Goal: Task Accomplishment & Management: Manage account settings

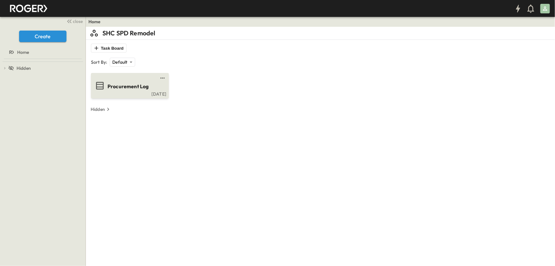
click at [124, 83] on span "Procurement Log" at bounding box center [128, 86] width 41 height 7
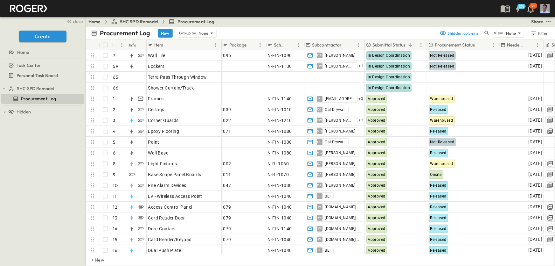
click at [432, 43] on icon at bounding box center [431, 44] width 5 height 5
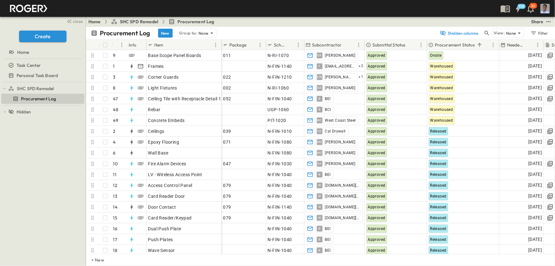
click at [432, 43] on icon at bounding box center [431, 44] width 5 height 5
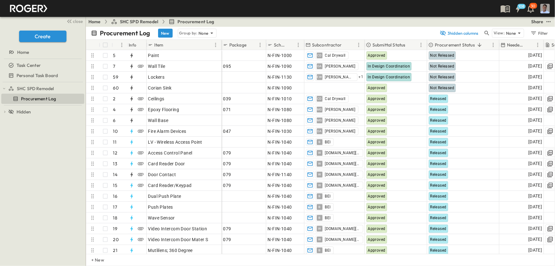
click at [368, 44] on div at bounding box center [365, 45] width 6 height 18
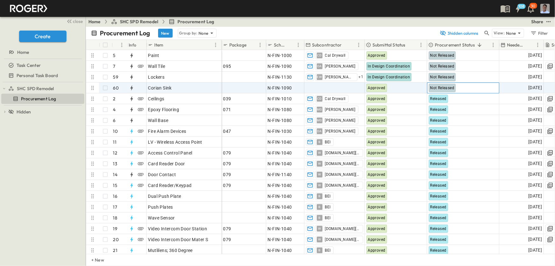
click at [452, 90] on div "Not Released" at bounding box center [442, 88] width 27 height 8
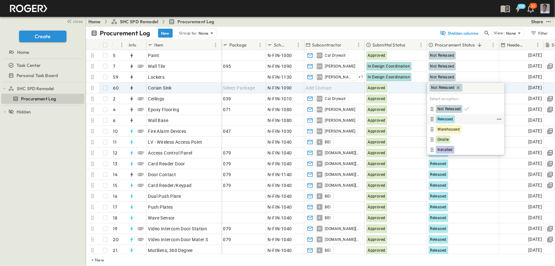
click at [455, 119] on div "Released" at bounding box center [462, 119] width 67 height 8
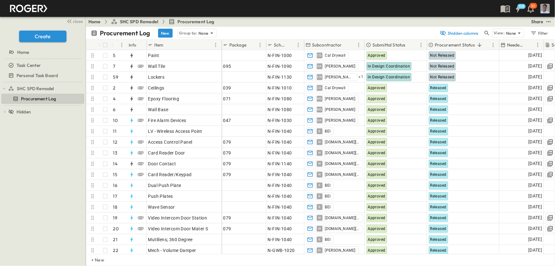
click at [369, 45] on icon at bounding box center [368, 44] width 5 height 5
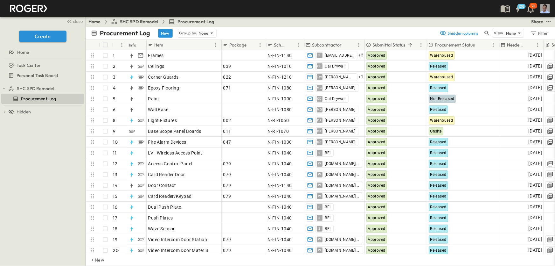
click at [369, 45] on icon at bounding box center [368, 44] width 5 height 5
